Goal: Task Accomplishment & Management: Complete application form

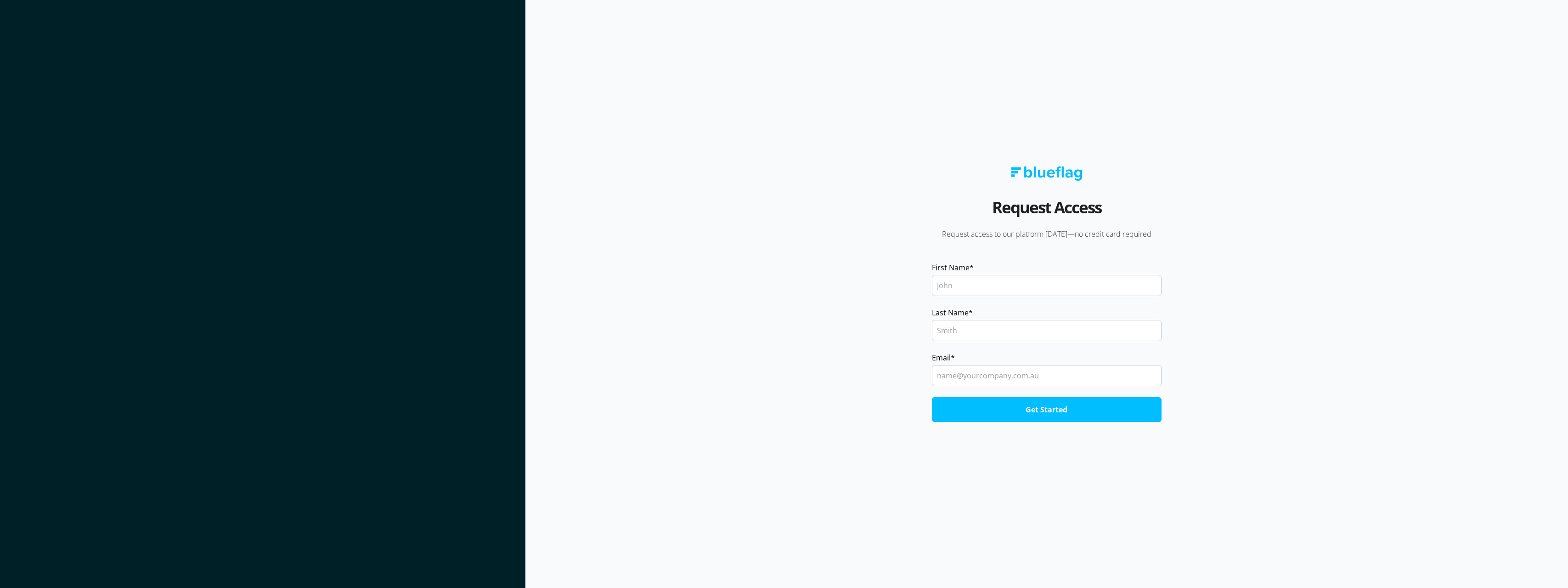
click at [997, 289] on input "First Name *" at bounding box center [1047, 286] width 230 height 21
type input "ROHIT"
type input "[PERSON_NAME]"
drag, startPoint x: 1045, startPoint y: 376, endPoint x: 865, endPoint y: 369, distance: 180.1
click at [865, 369] on form "First Name * [PERSON_NAME] Last Name * [PERSON_NAME] Email * [EMAIL_ADDRESS][DO…" at bounding box center [1046, 342] width 521 height 160
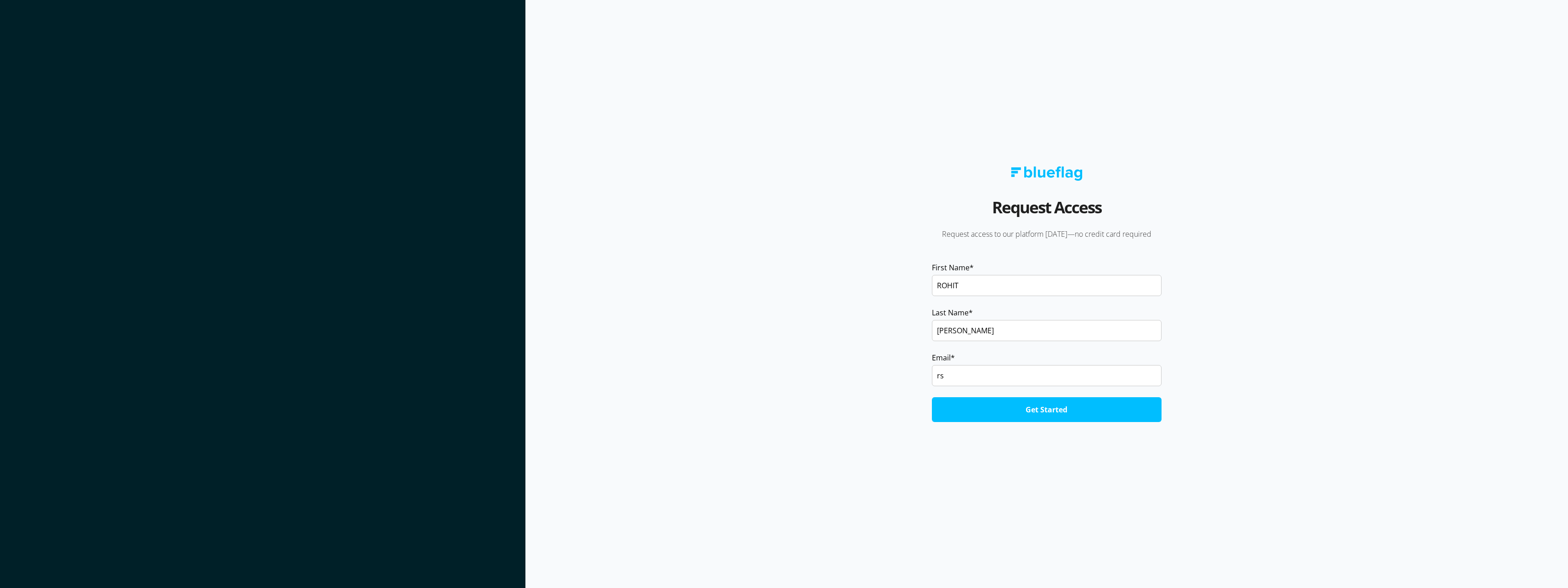
type input "rsa"
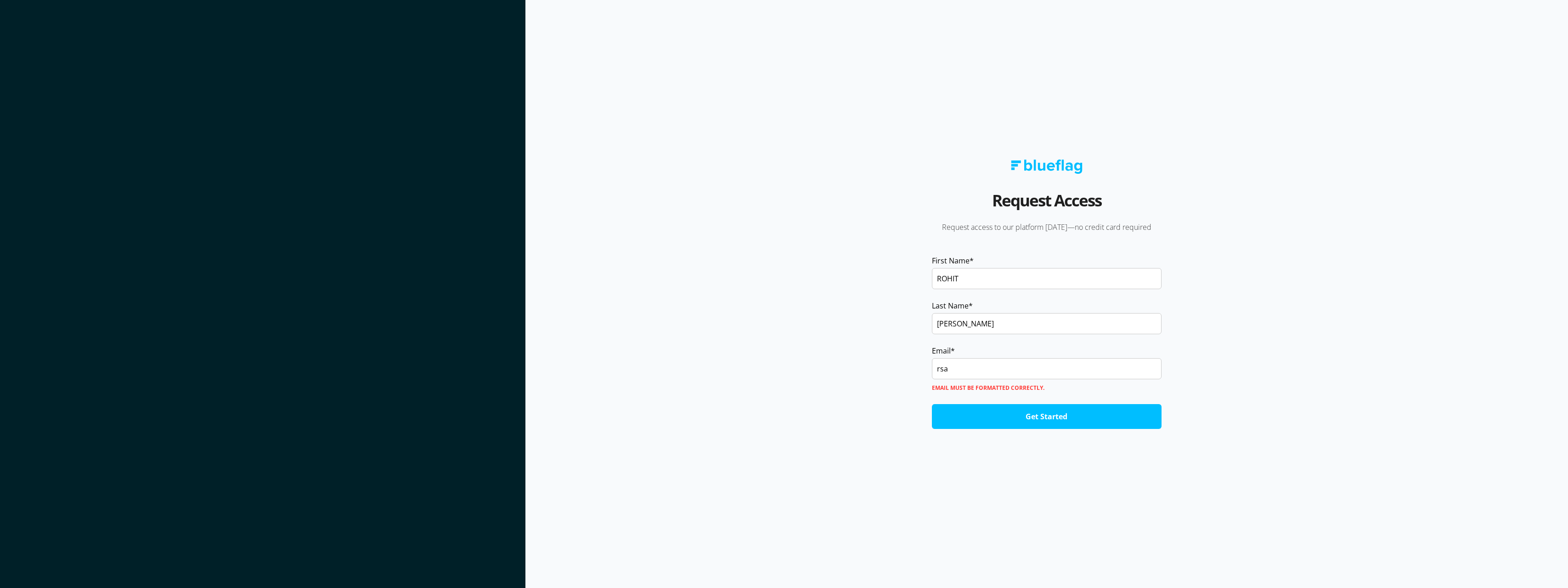
drag, startPoint x: 995, startPoint y: 367, endPoint x: 903, endPoint y: 375, distance: 92.3
click at [903, 375] on form "First Name * [PERSON_NAME] Last Name * [PERSON_NAME] Email * rsa Email must be …" at bounding box center [1046, 342] width 521 height 174
click at [939, 325] on input "[PERSON_NAME]" at bounding box center [1047, 323] width 230 height 21
type input "[PERSON_NAME]"
